Goal: Task Accomplishment & Management: Manage account settings

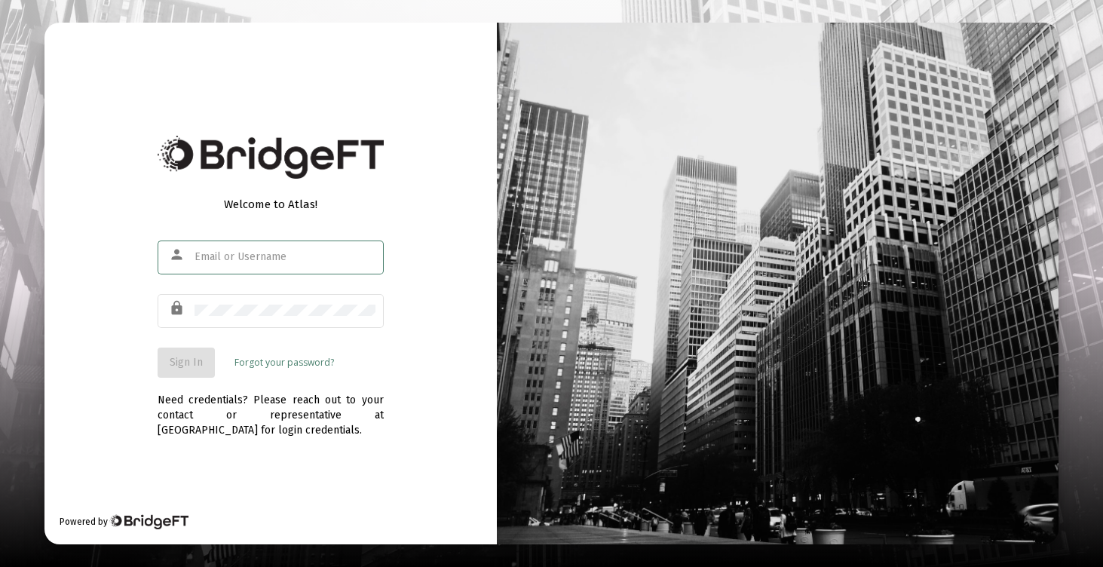
type input "[EMAIL_ADDRESS][DOMAIN_NAME]"
click at [187, 357] on span "Sign In" at bounding box center [186, 362] width 33 height 13
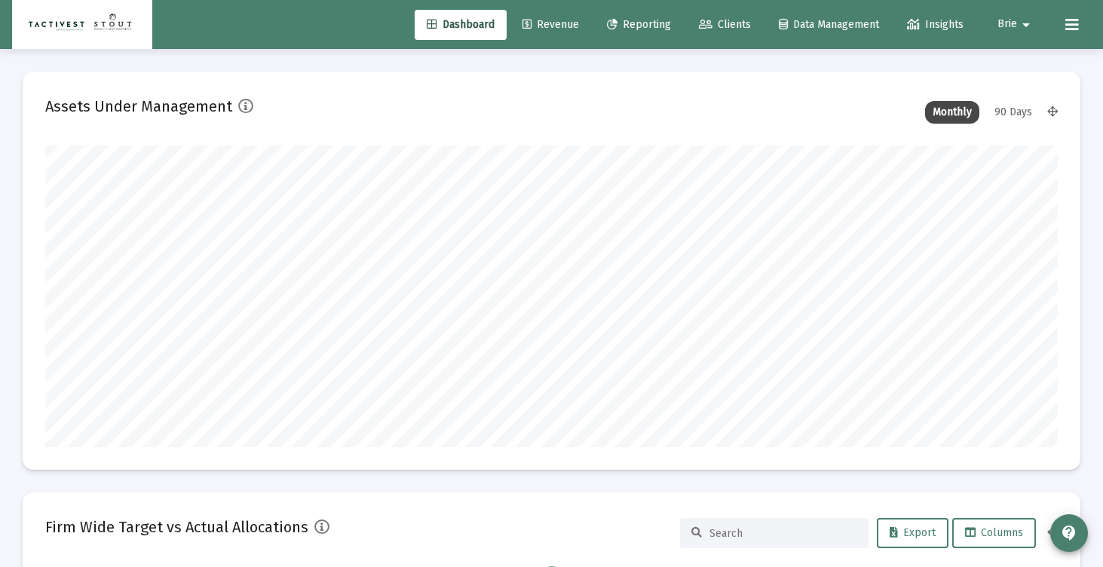
scroll to position [301, 545]
type input "[DATE]"
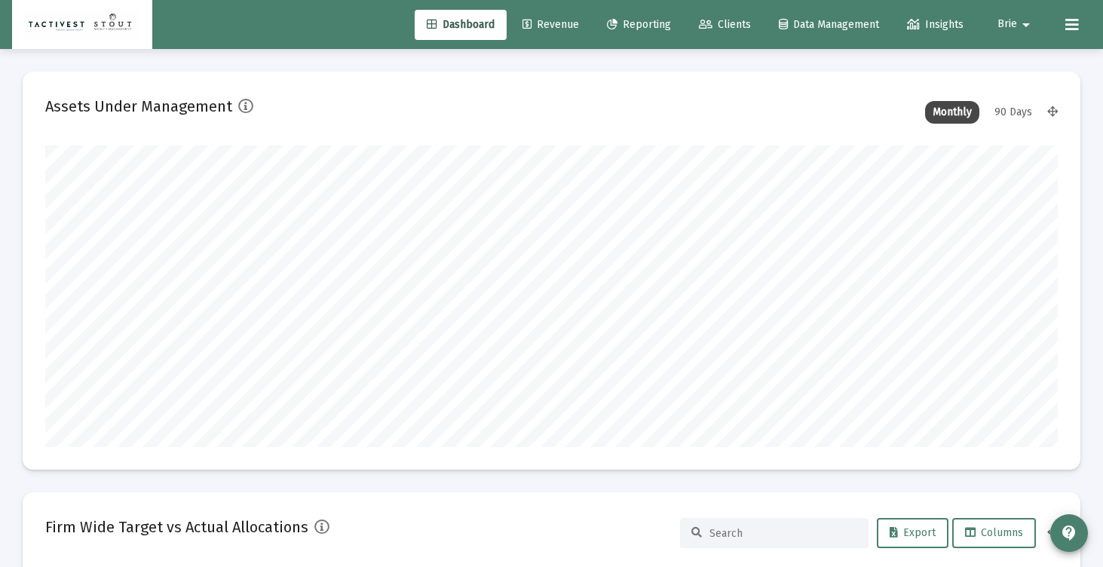
click at [724, 30] on link "Clients" at bounding box center [725, 25] width 76 height 30
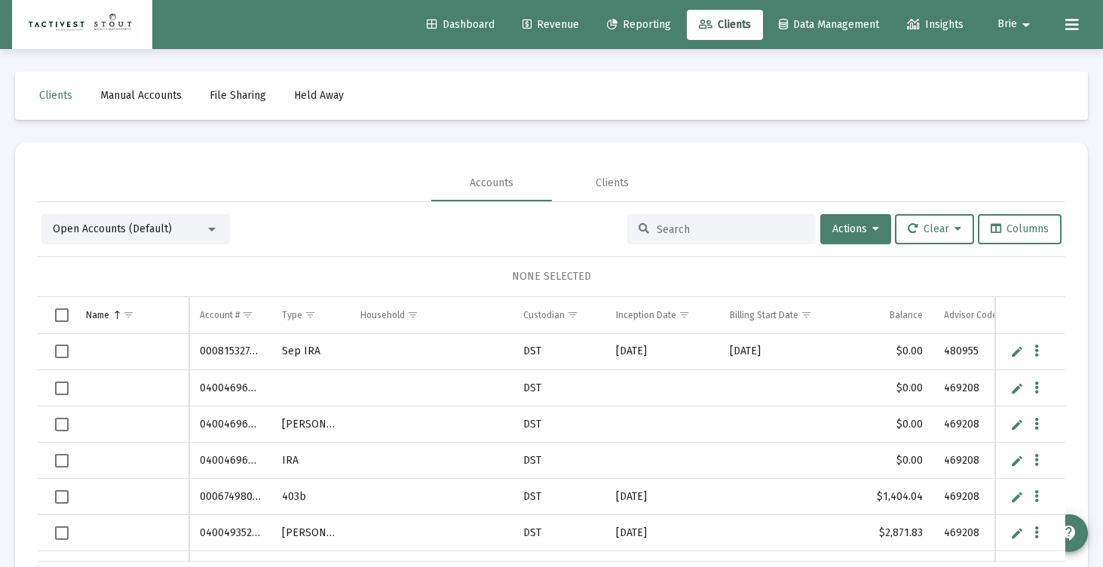
click at [714, 228] on input at bounding box center [730, 229] width 148 height 13
type input "[PERSON_NAME]"
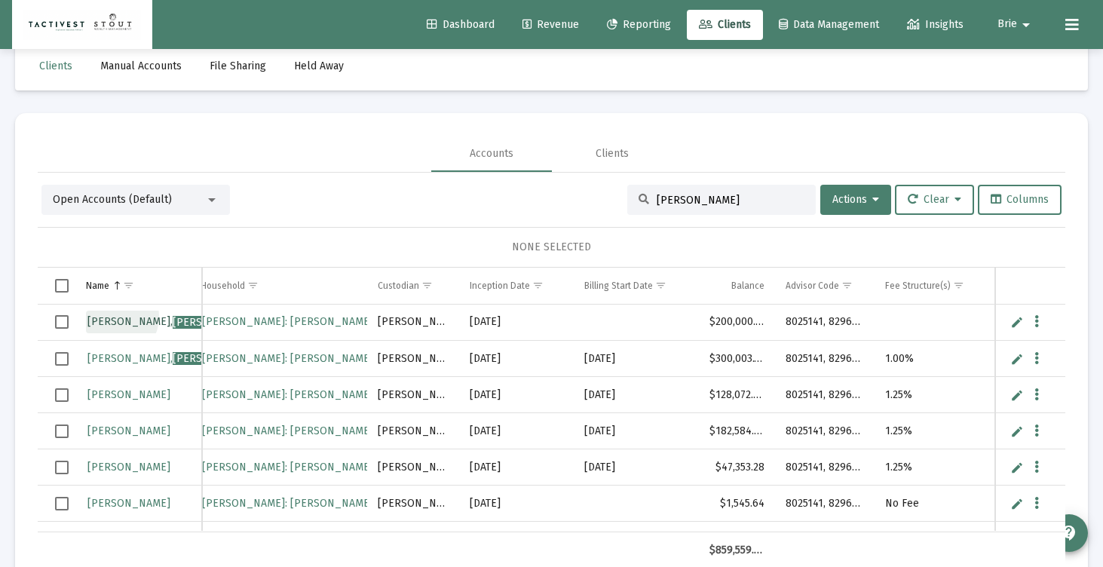
click at [113, 317] on span "[PERSON_NAME]" at bounding box center [171, 321] width 168 height 13
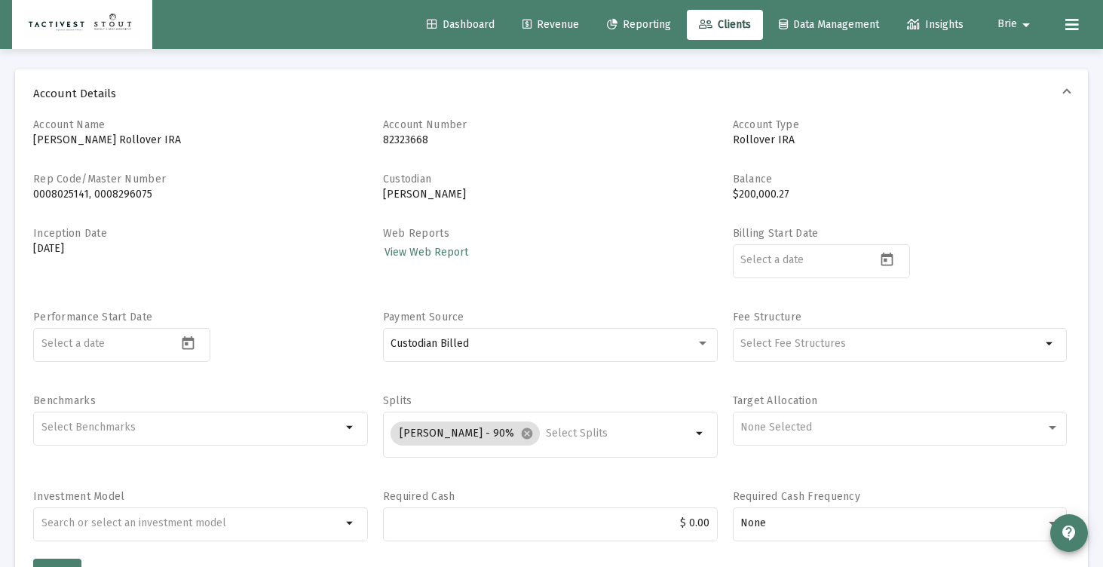
scroll to position [94, 0]
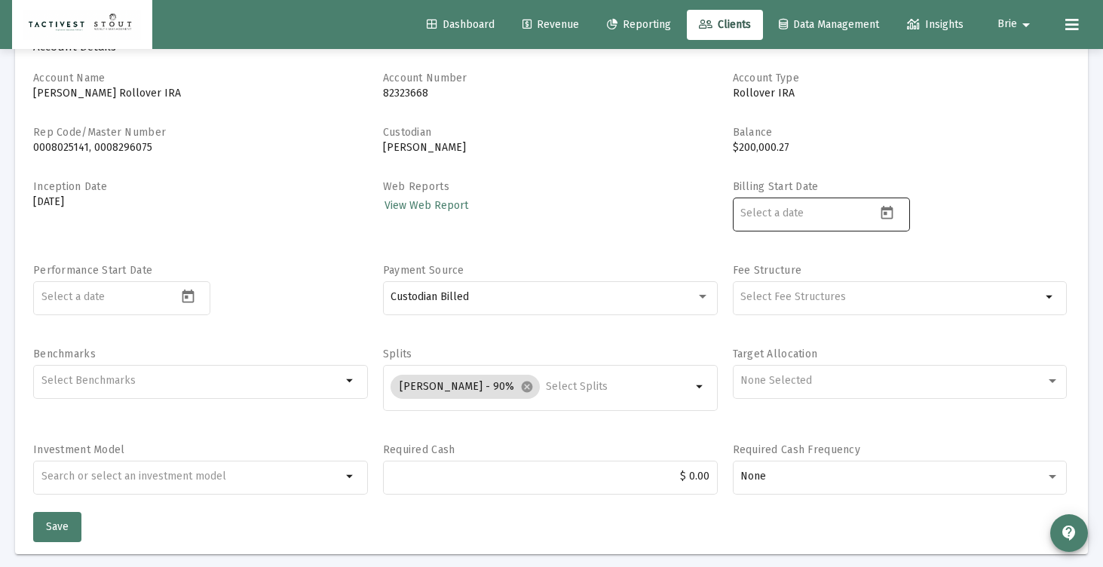
click at [791, 216] on input at bounding box center [808, 213] width 136 height 12
click at [893, 213] on icon "Open calendar" at bounding box center [887, 213] width 16 height 16
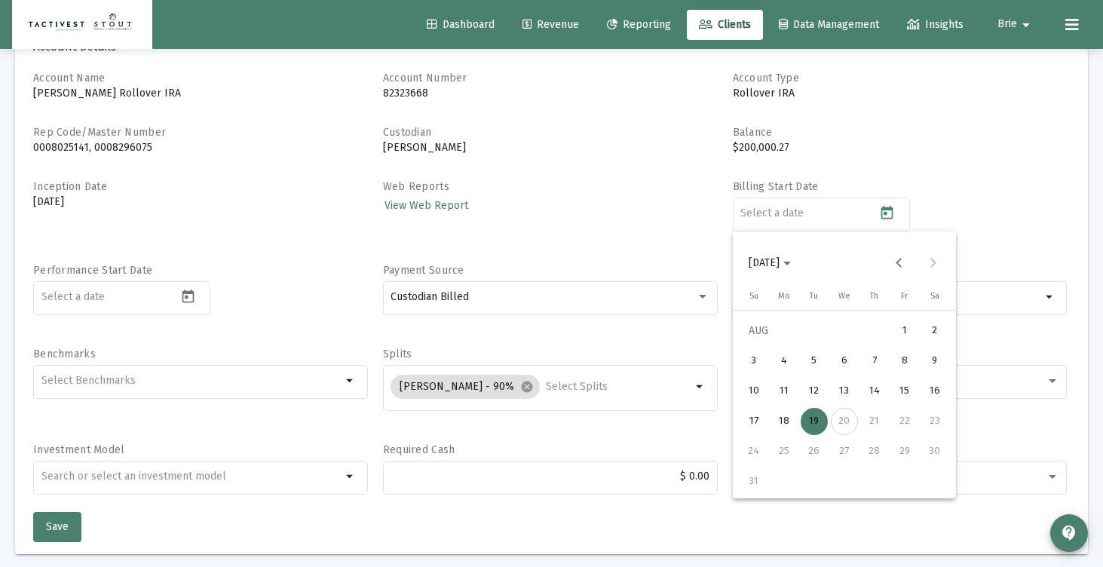
click at [818, 421] on div "19" at bounding box center [813, 421] width 27 height 27
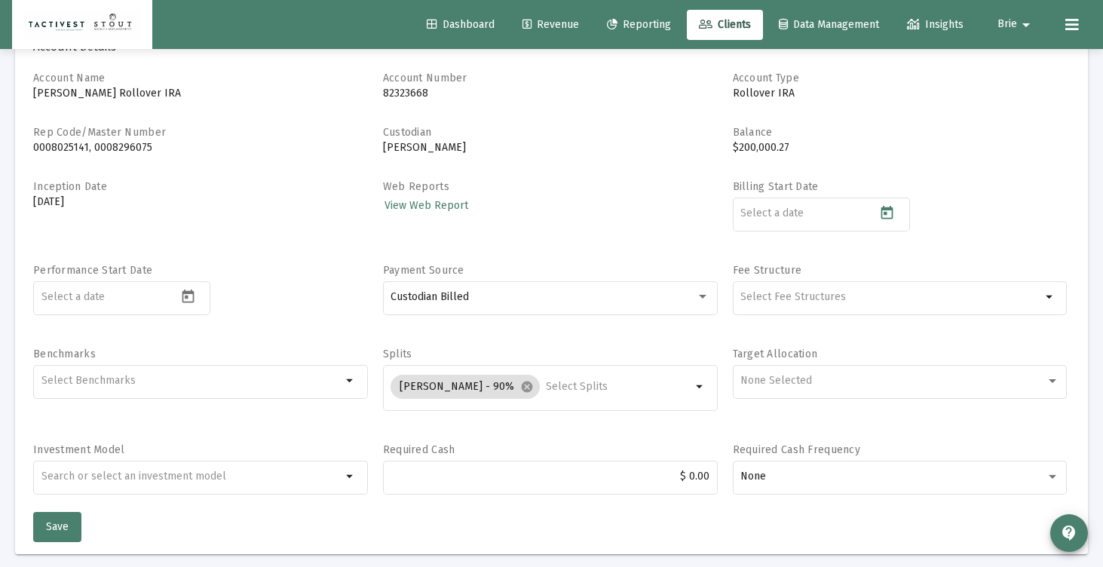
type input "[DATE]"
click at [756, 305] on div "Selection" at bounding box center [890, 297] width 307 height 18
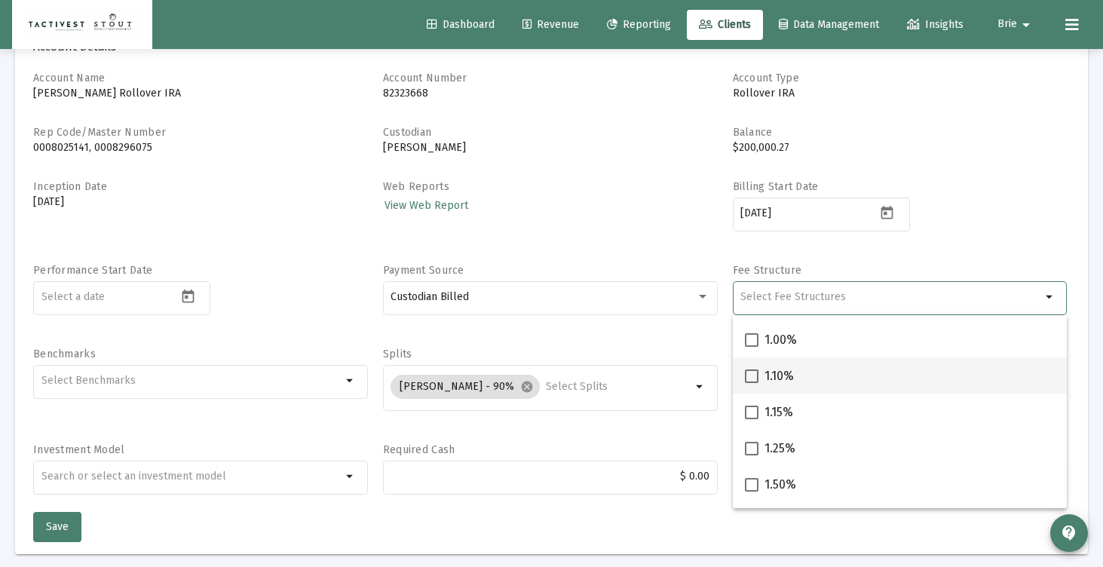
scroll to position [350, 0]
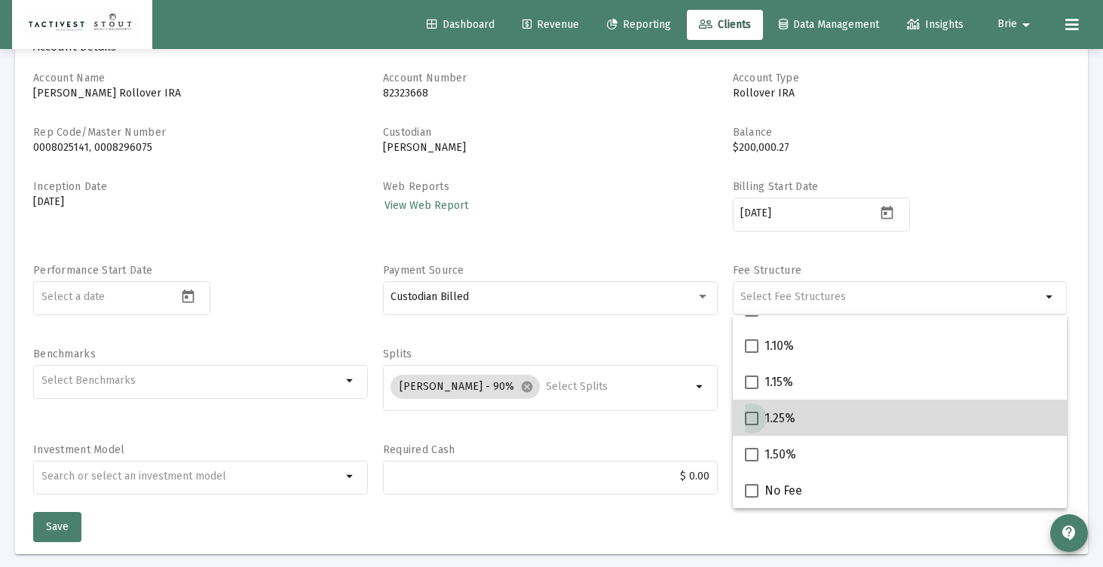
click at [749, 424] on span at bounding box center [752, 419] width 14 height 14
click at [751, 425] on input "1.25%" at bounding box center [751, 425] width 1 height 1
checkbox input "true"
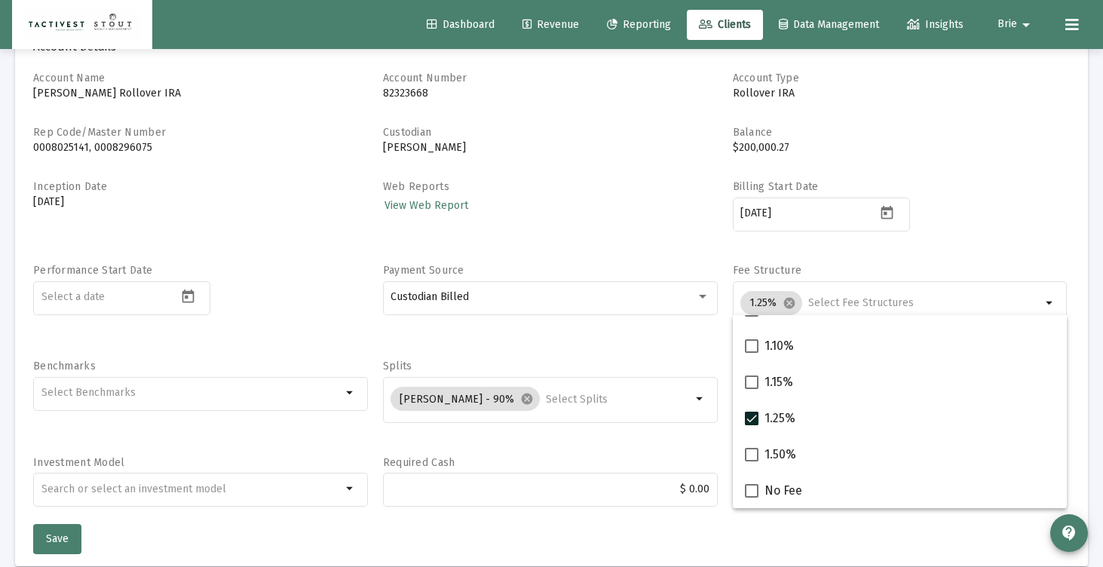
click at [569, 353] on div "Account Name [PERSON_NAME] Rollover IRA Account Number [FINANCIAL_ID] Account T…" at bounding box center [551, 297] width 1036 height 453
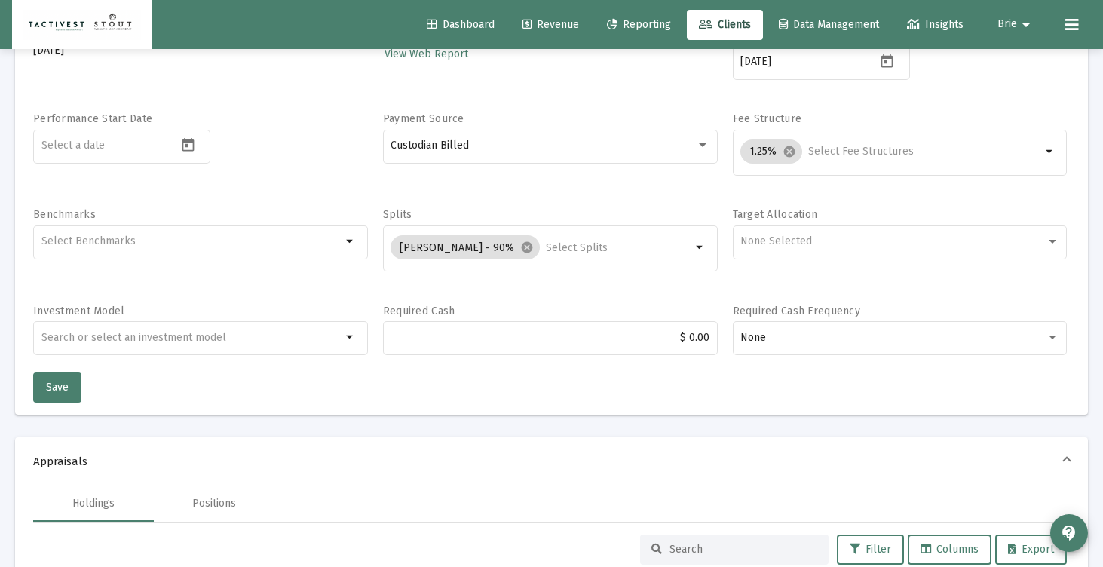
scroll to position [252, 0]
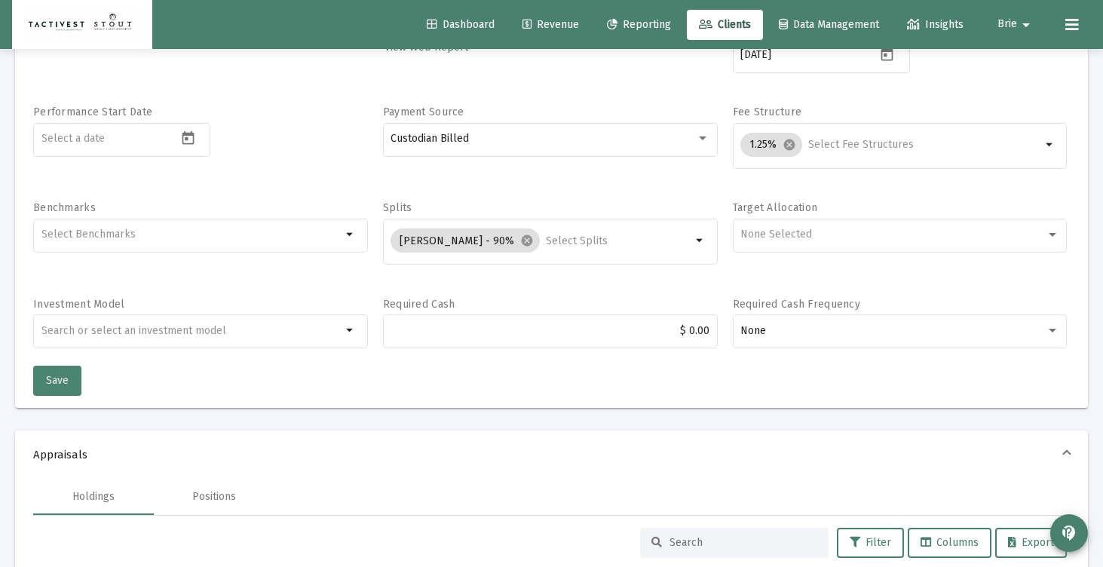
click at [60, 381] on span "Save" at bounding box center [57, 380] width 23 height 13
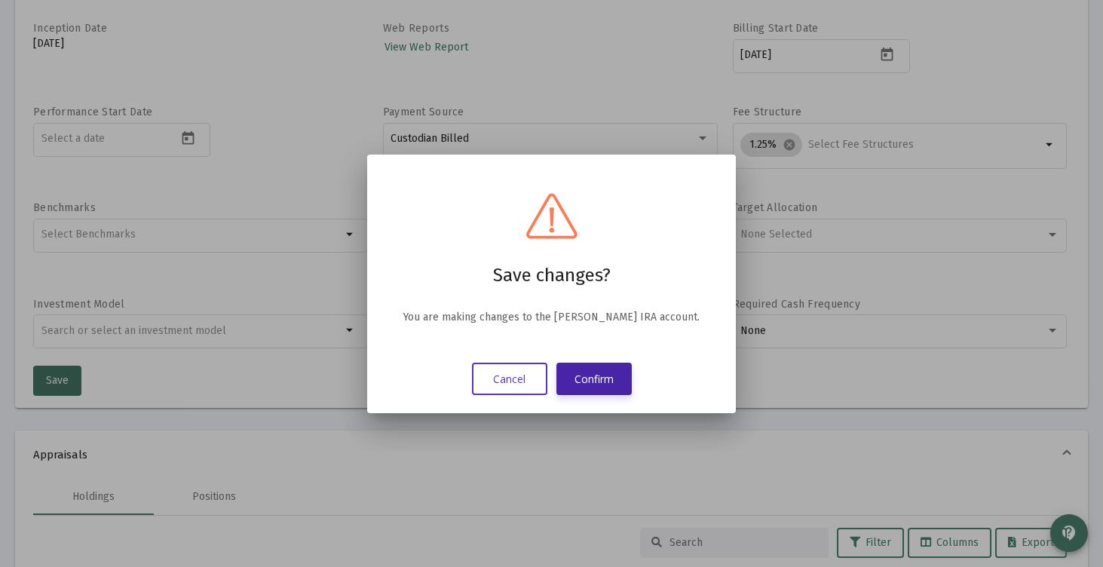
click at [612, 374] on button "Confirm" at bounding box center [593, 379] width 75 height 32
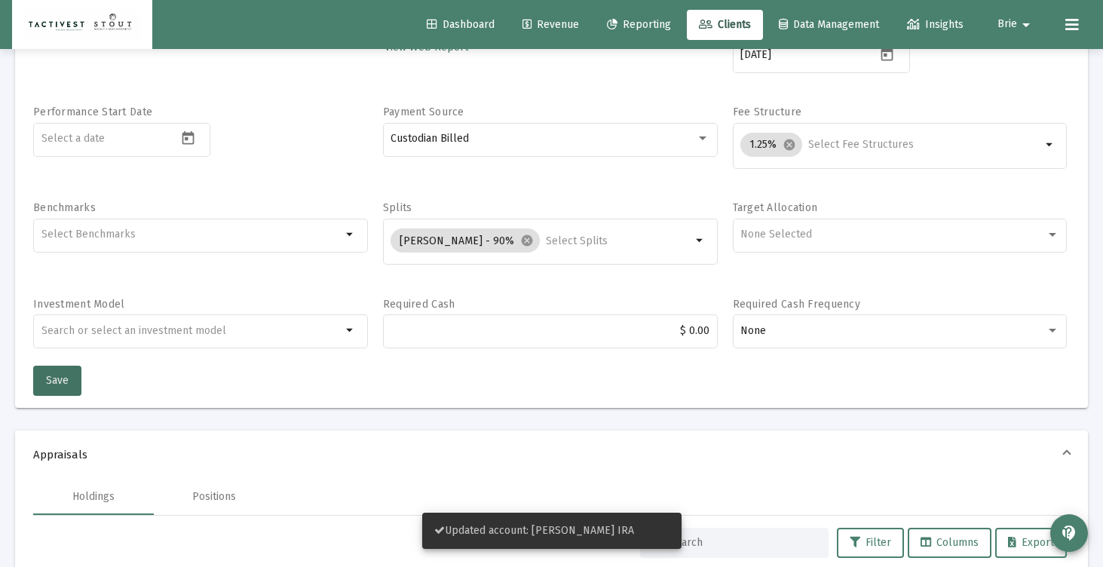
scroll to position [9, 0]
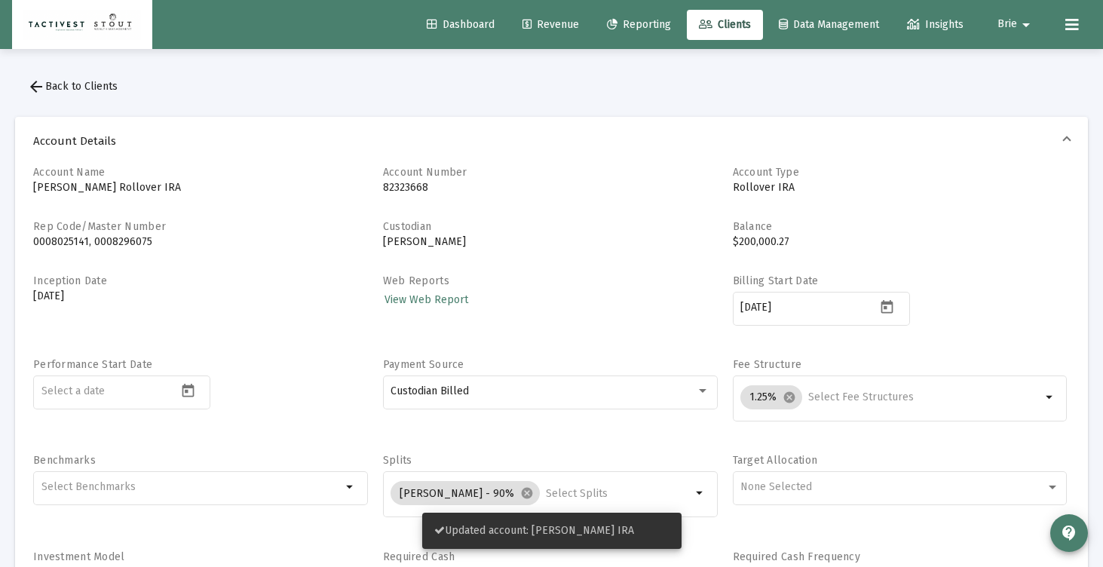
click at [699, 25] on icon at bounding box center [706, 25] width 14 height 11
